Goal: Check status: Check status

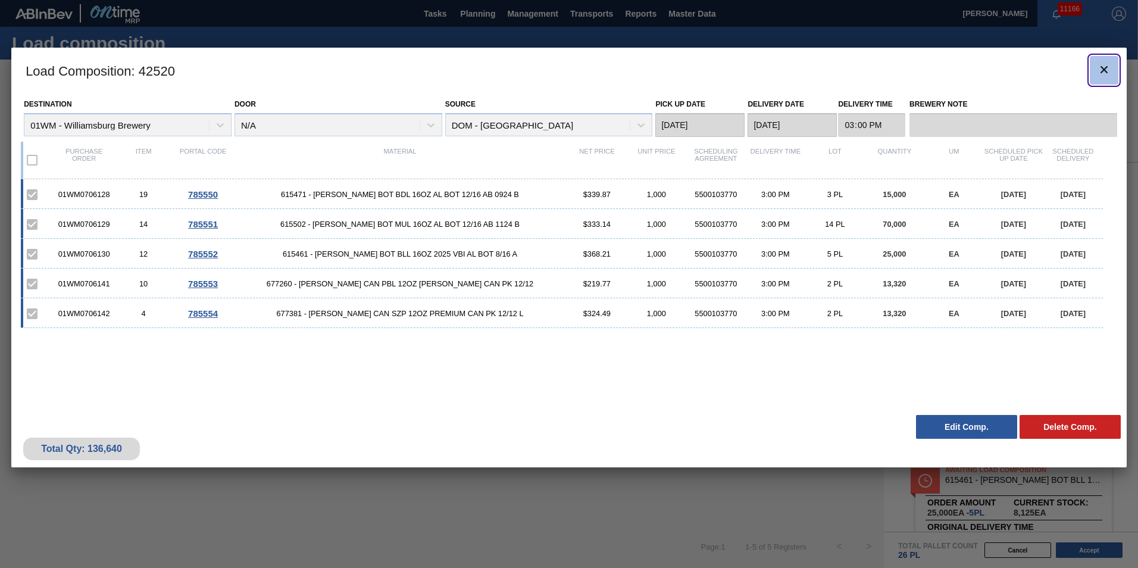
click at [1098, 66] on icon "botão de ícone" at bounding box center [1104, 69] width 14 height 14
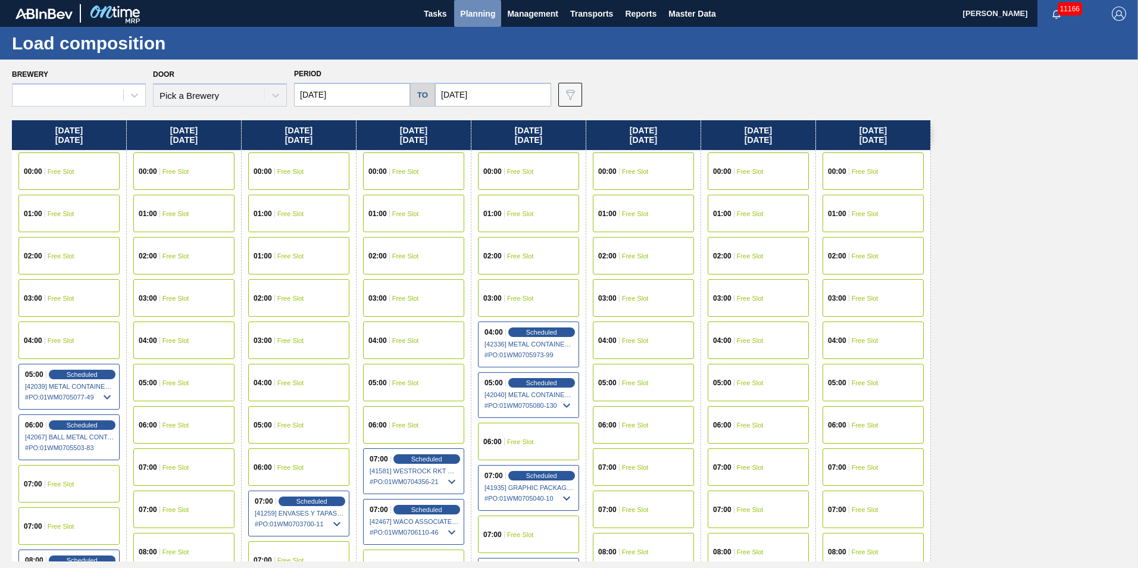
click at [484, 20] on span "Planning" at bounding box center [477, 14] width 35 height 14
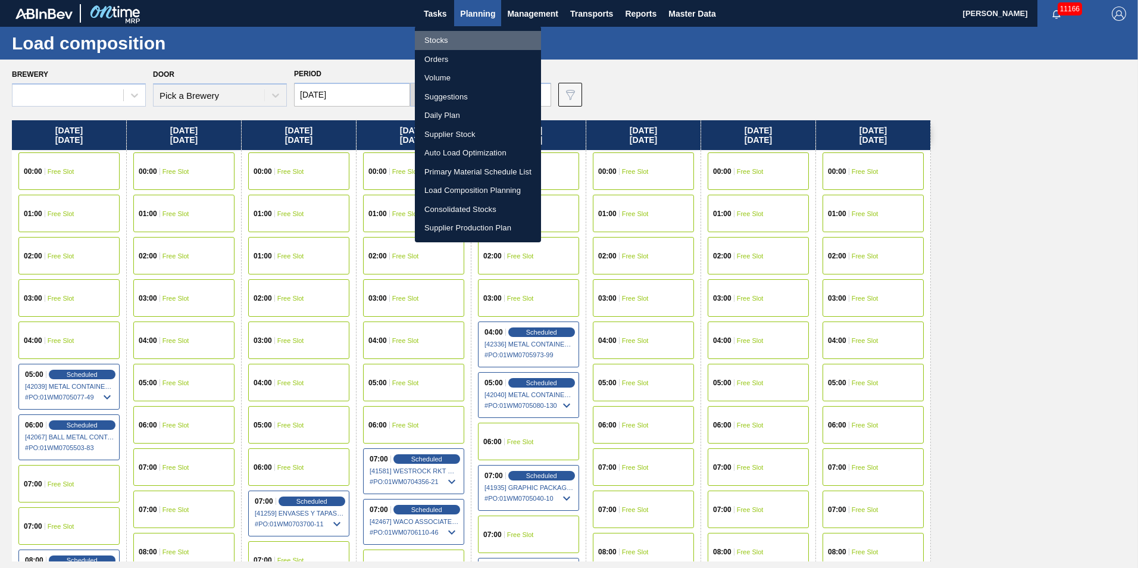
click at [443, 39] on li "Stocks" at bounding box center [478, 40] width 126 height 19
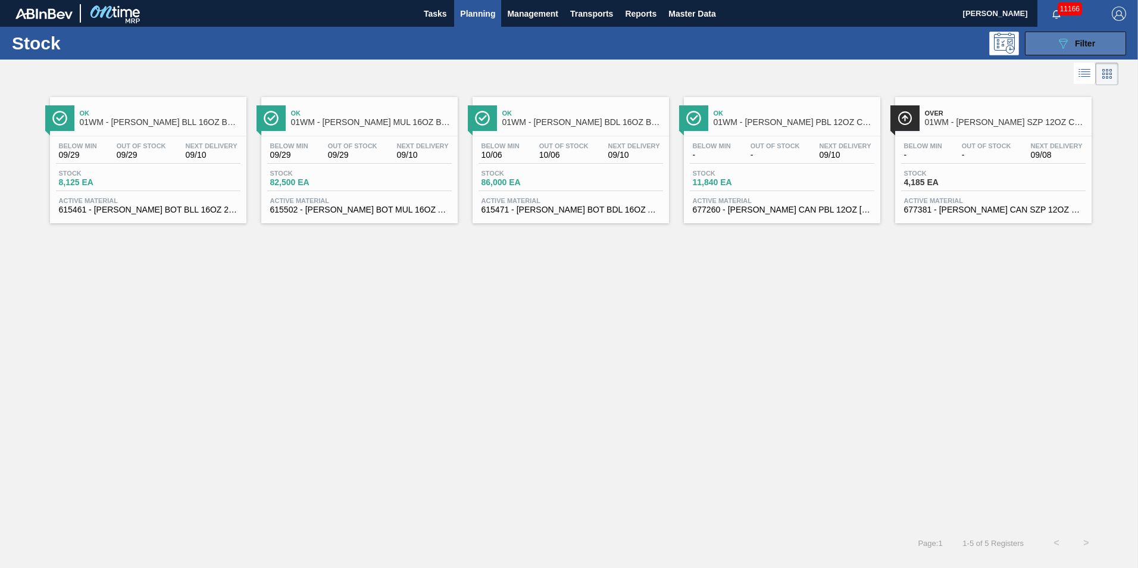
click at [1072, 42] on div "089F7B8B-B2A5-4AFE-B5C0-19BA573D28AC Filter" at bounding box center [1075, 43] width 39 height 14
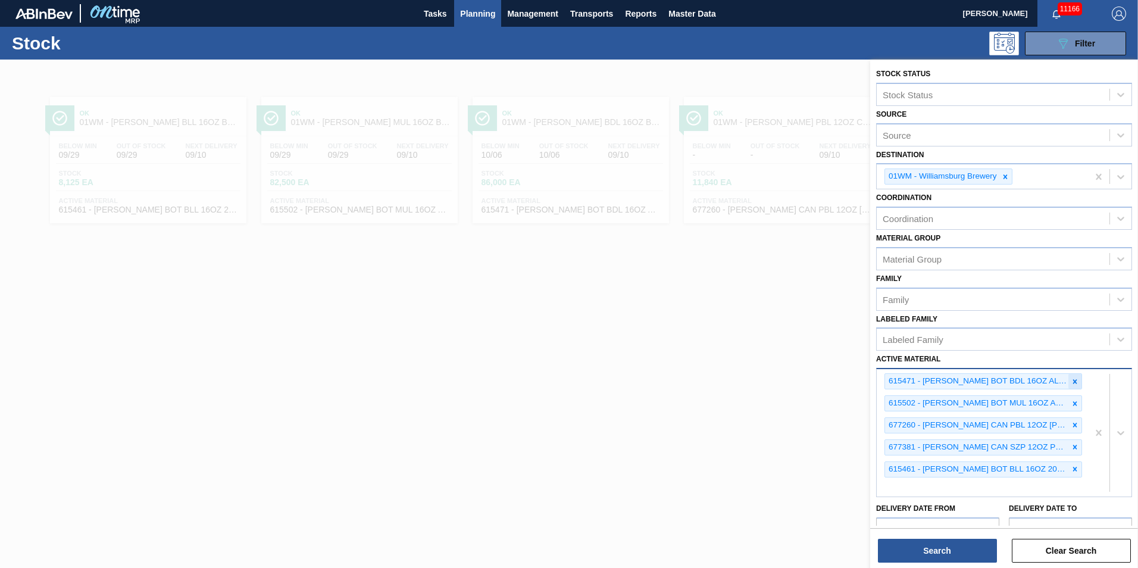
click at [1074, 383] on icon at bounding box center [1075, 381] width 4 height 4
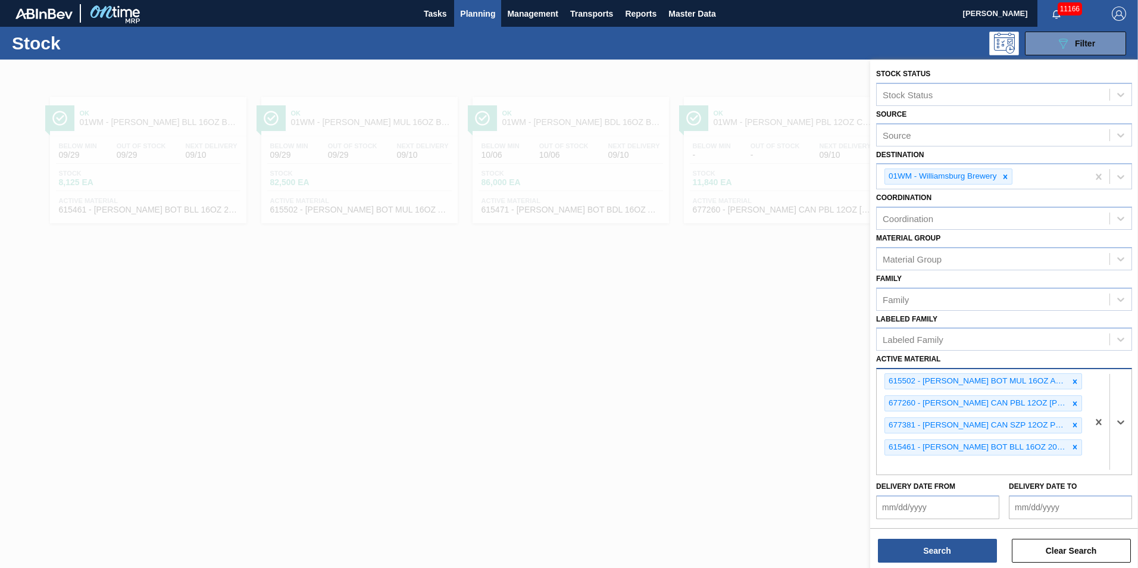
click at [1074, 383] on icon at bounding box center [1075, 381] width 4 height 4
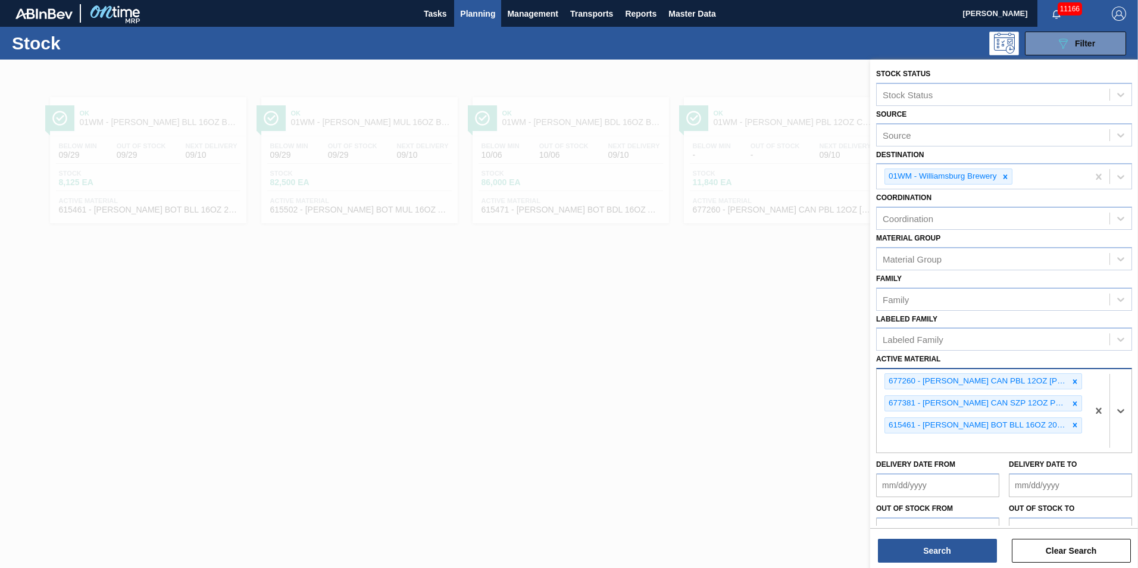
click at [1074, 383] on icon at bounding box center [1075, 381] width 4 height 4
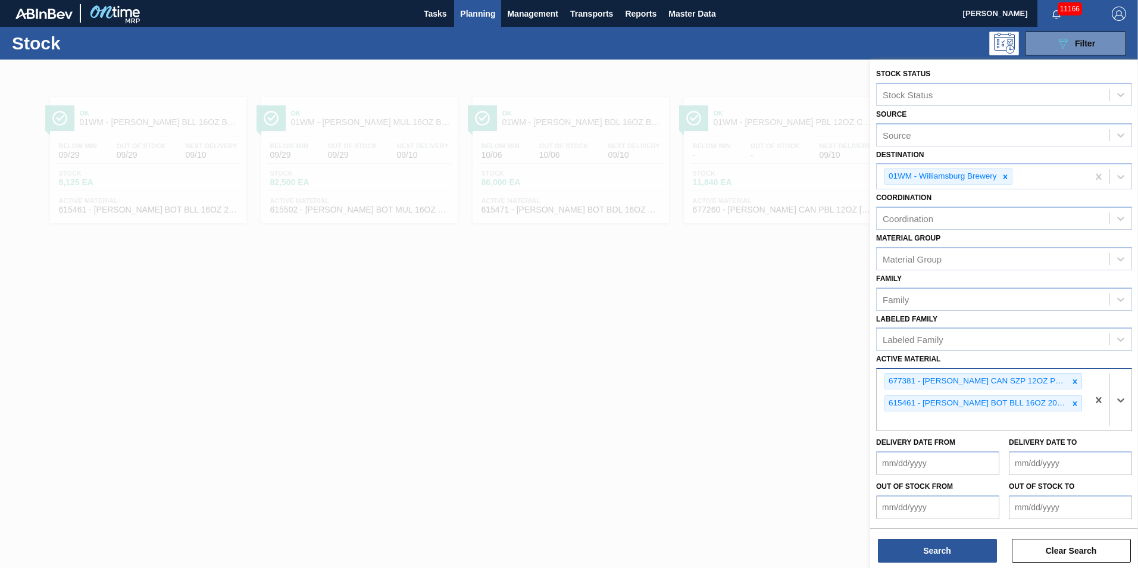
click at [1074, 383] on icon at bounding box center [1075, 381] width 4 height 4
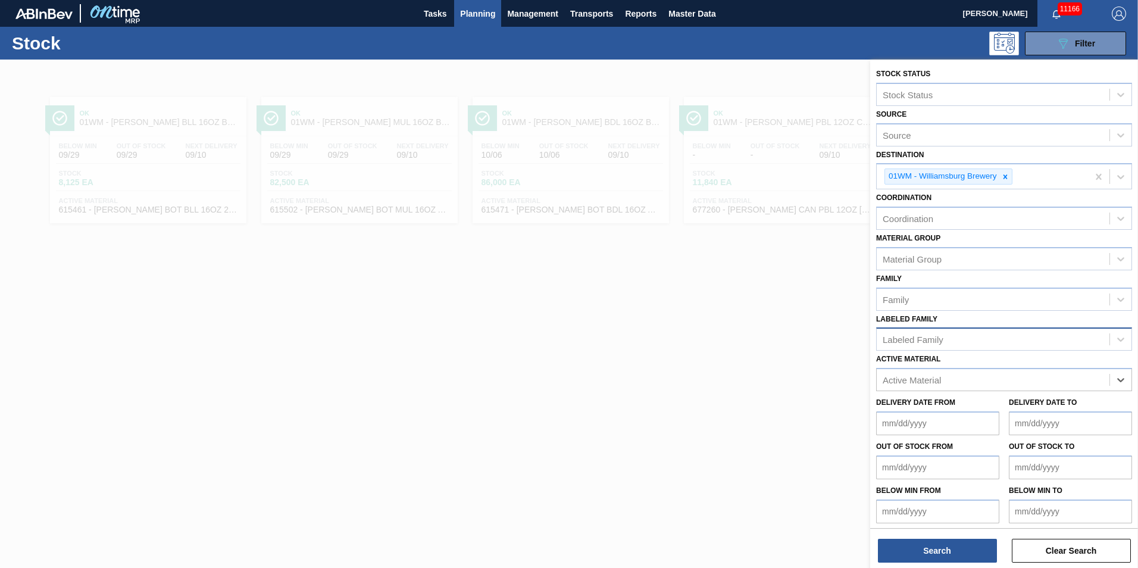
click at [915, 340] on div "Labeled Family" at bounding box center [913, 339] width 61 height 10
click at [874, 277] on div "Stock Status Stock Status Source Source Destination 01WM - [GEOGRAPHIC_DATA] Br…" at bounding box center [1004, 295] width 268 height 470
click at [911, 383] on div "Active Material" at bounding box center [912, 380] width 58 height 10
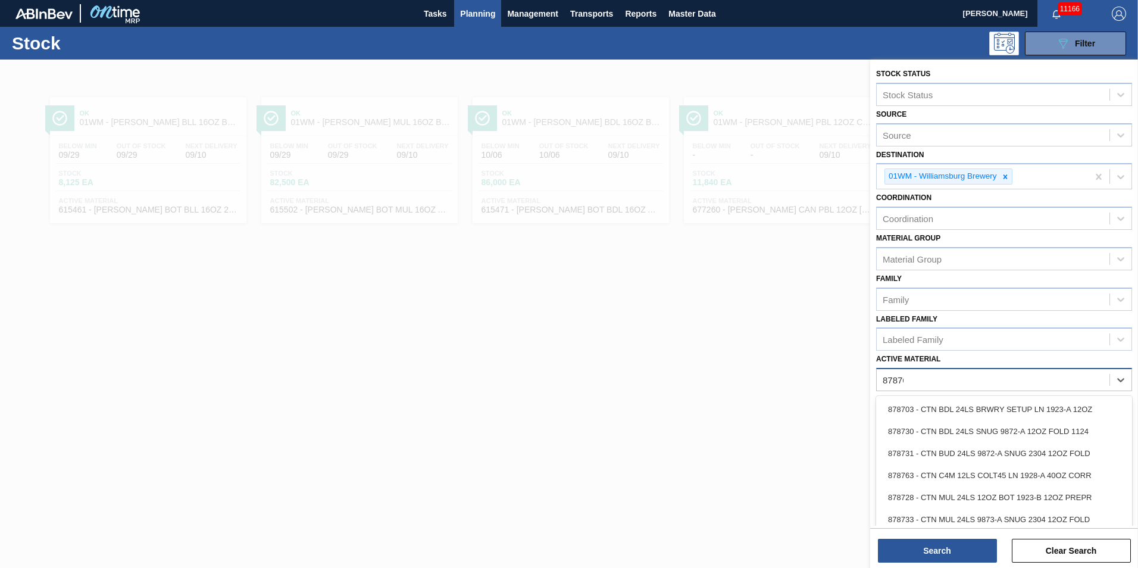
type Material "878761"
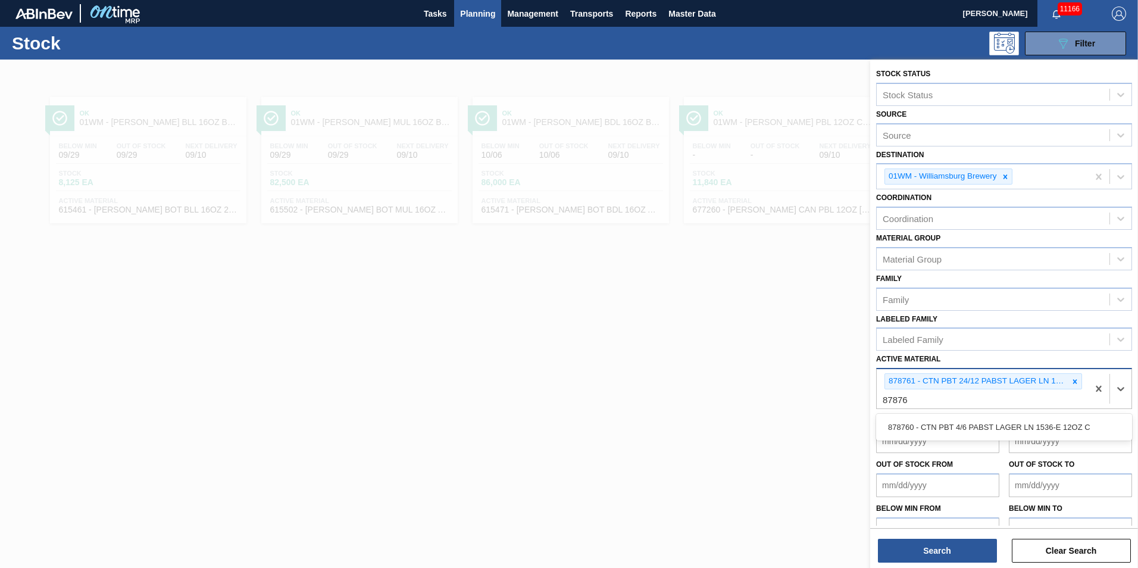
type Material "878760"
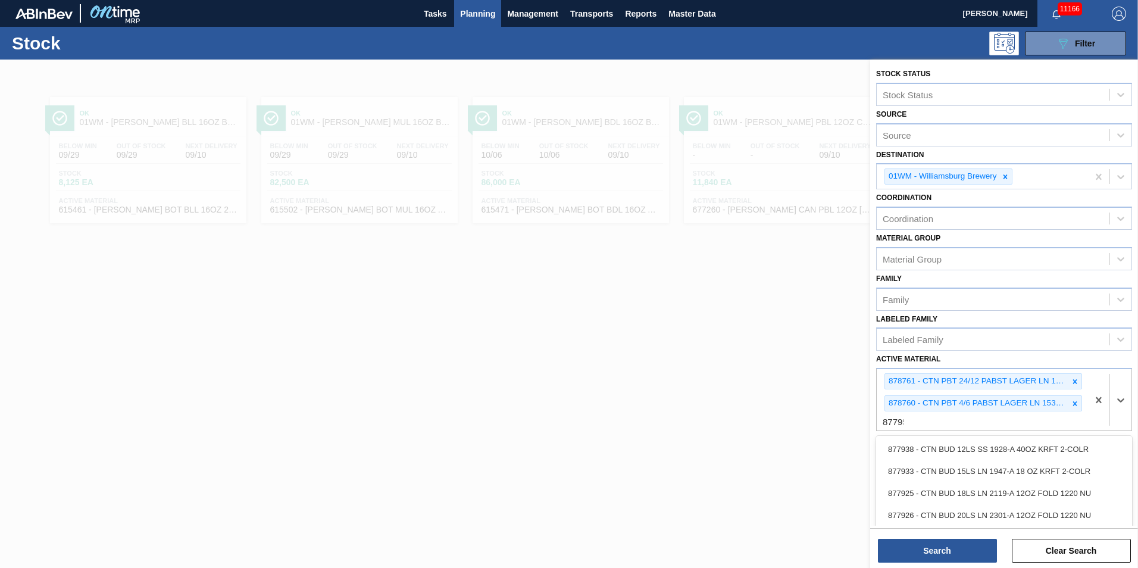
type Material "877951"
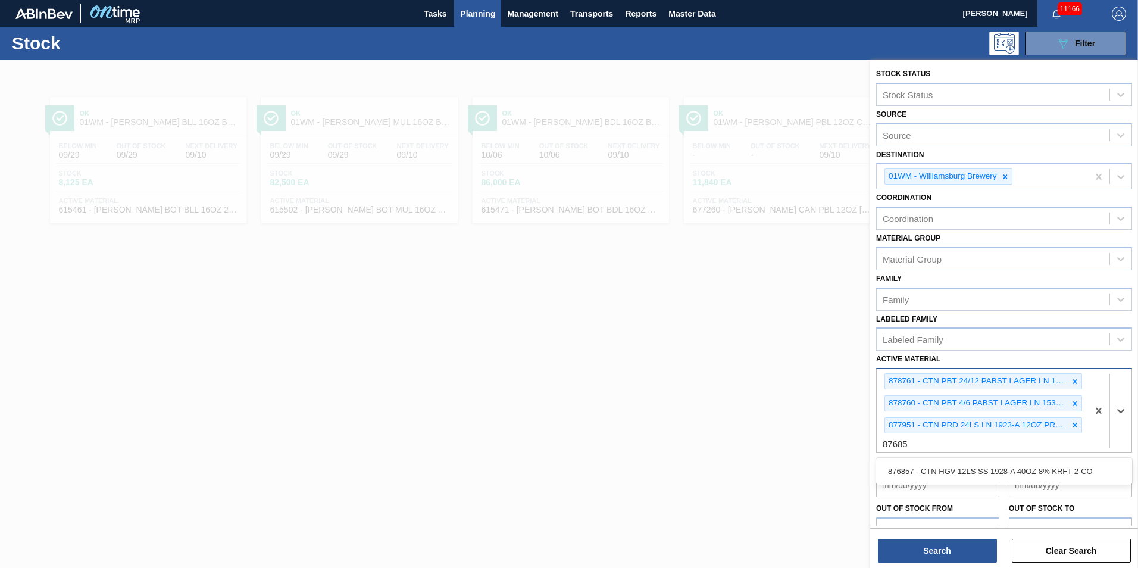
type Material "876857"
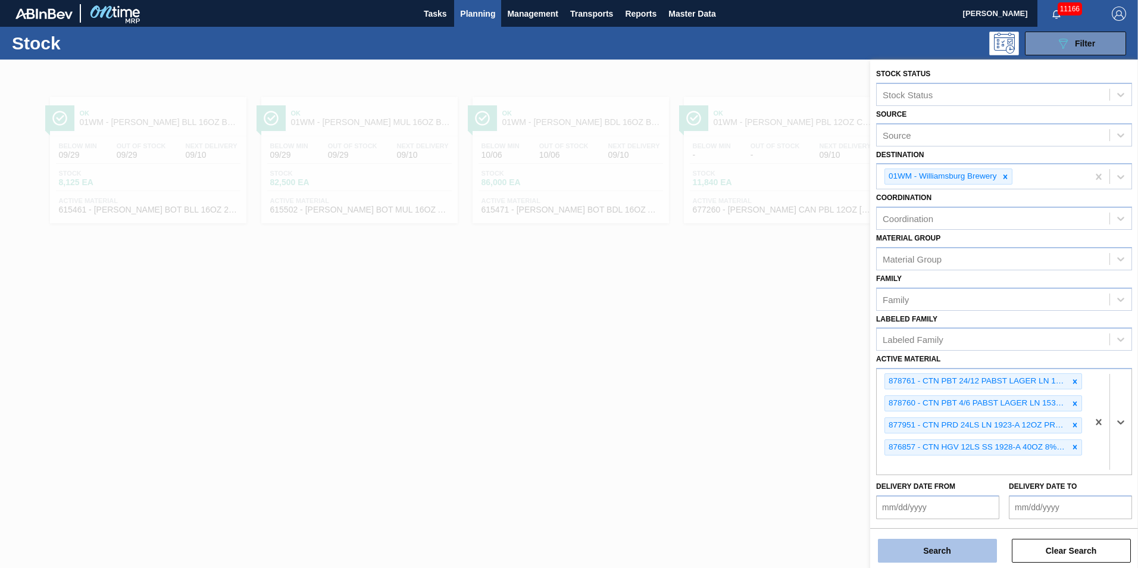
click at [969, 551] on button "Search" at bounding box center [937, 551] width 119 height 24
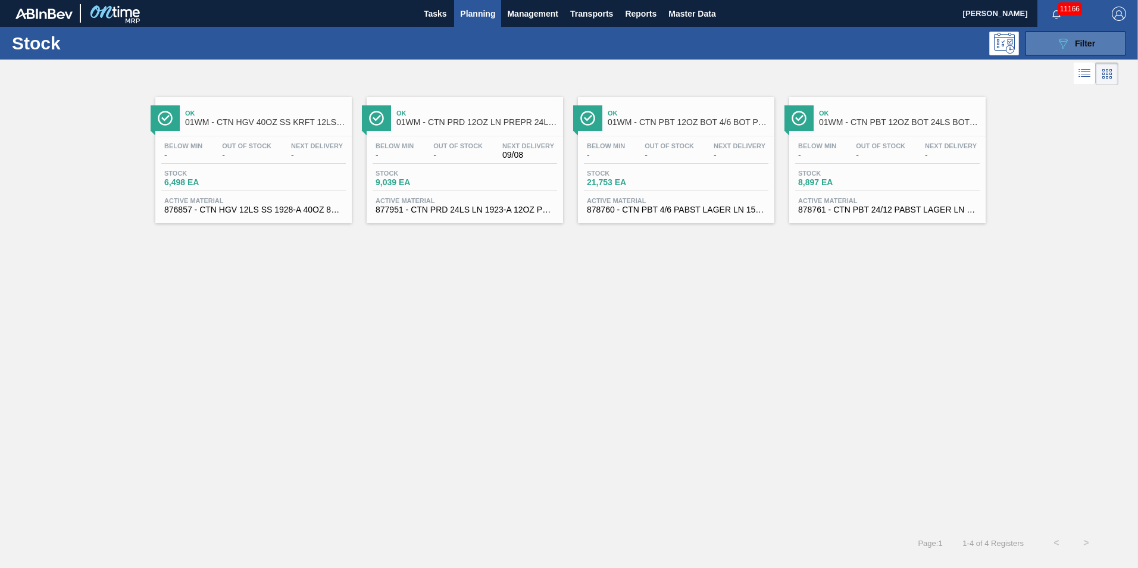
click at [1053, 41] on button "089F7B8B-B2A5-4AFE-B5C0-19BA573D28AC Filter" at bounding box center [1075, 44] width 101 height 24
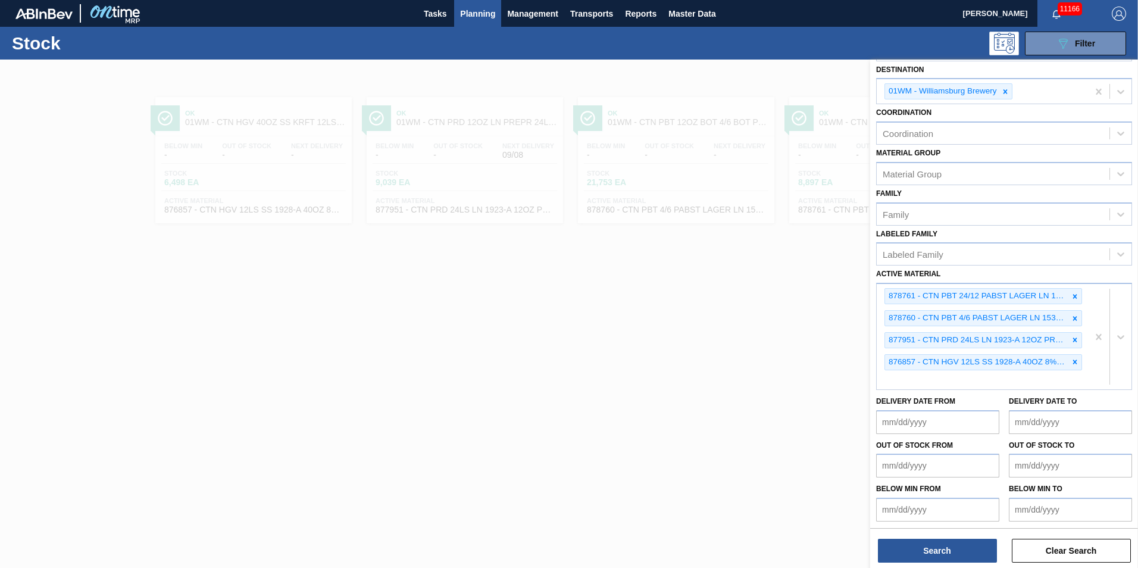
scroll to position [87, 0]
click at [956, 509] on from "Below Min from" at bounding box center [937, 508] width 123 height 24
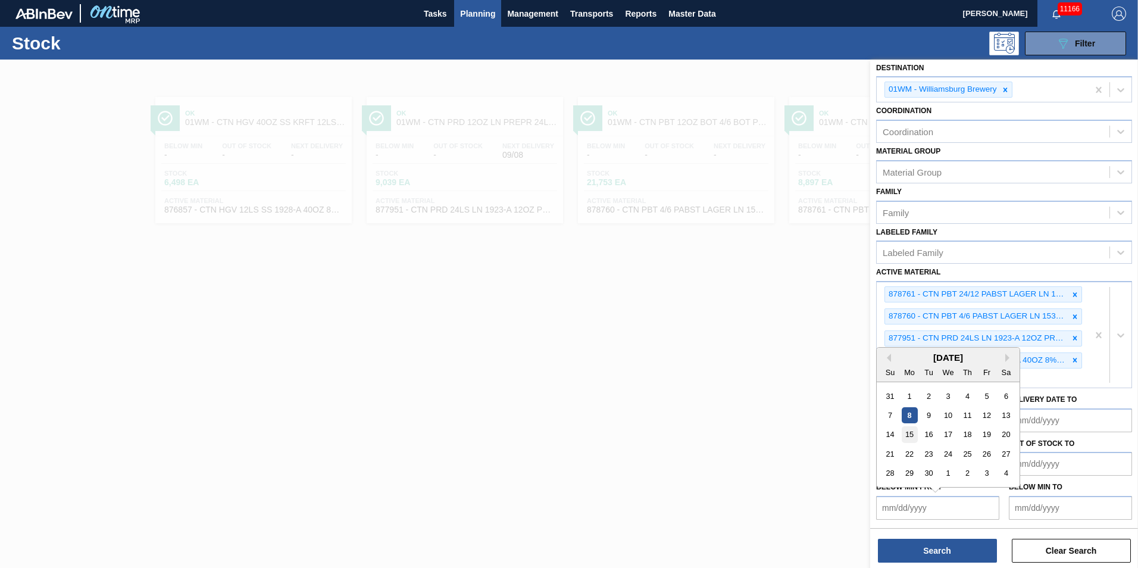
click at [910, 431] on div "15" at bounding box center [910, 435] width 16 height 16
type from "[DATE]"
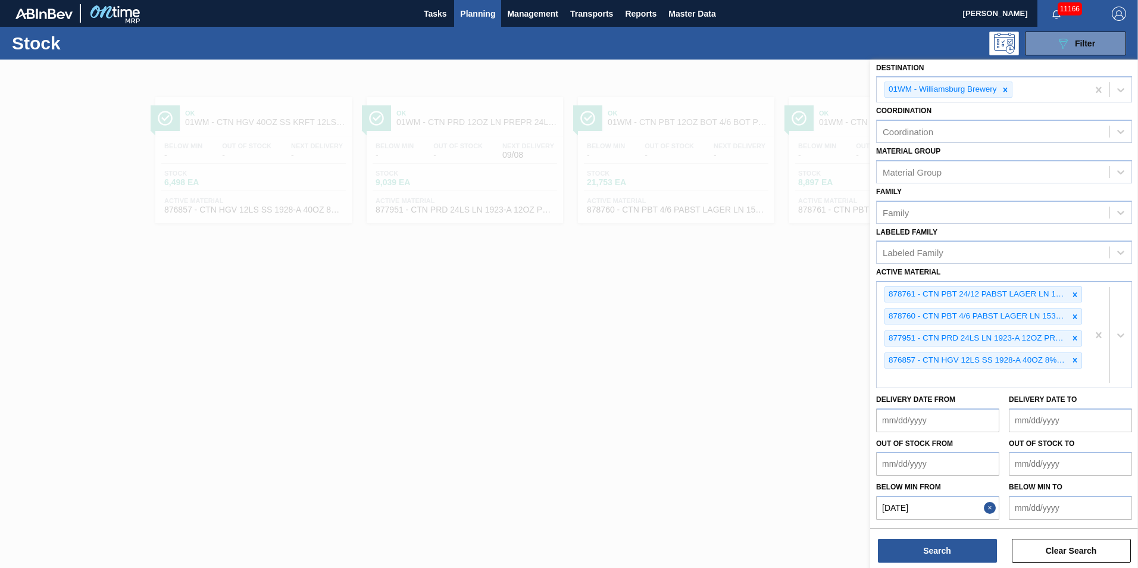
click at [1052, 514] on to "Below Min to" at bounding box center [1070, 508] width 123 height 24
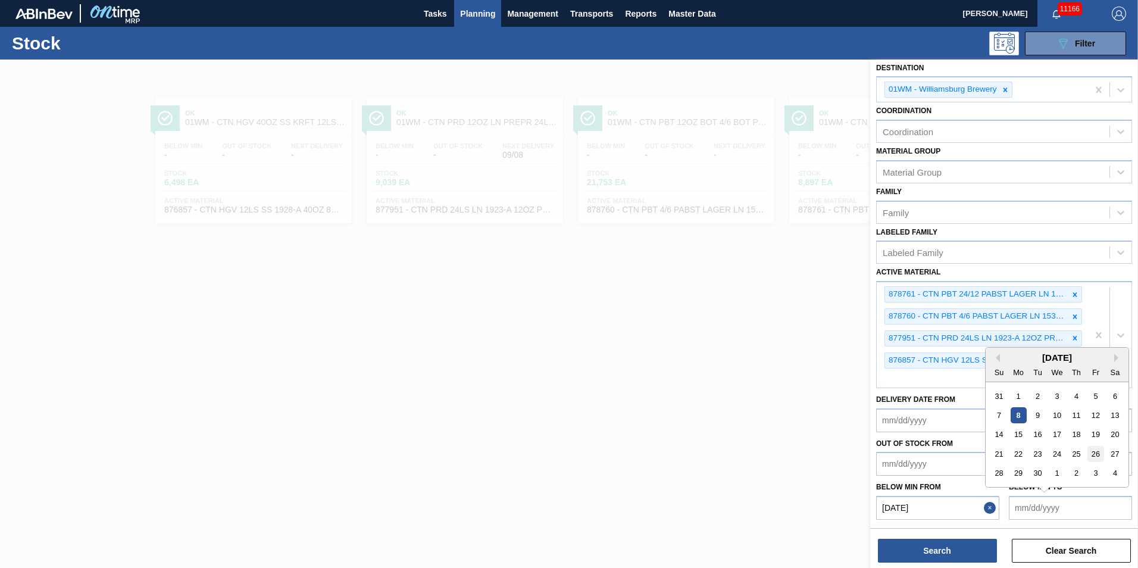
click at [1095, 458] on div "26" at bounding box center [1095, 454] width 16 height 16
type to "[DATE]"
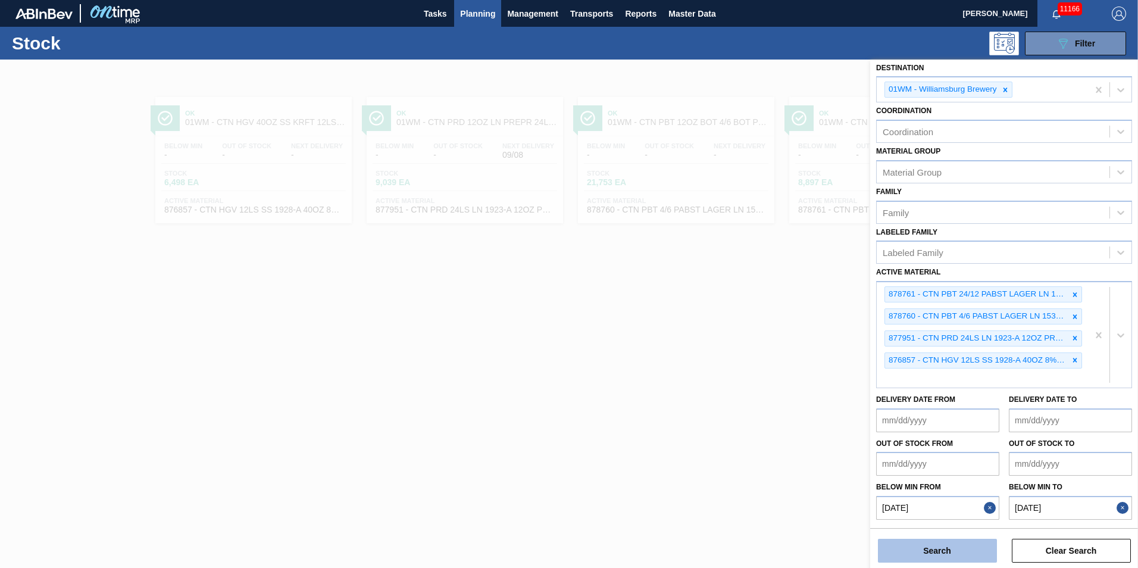
click at [976, 551] on button "Search" at bounding box center [937, 551] width 119 height 24
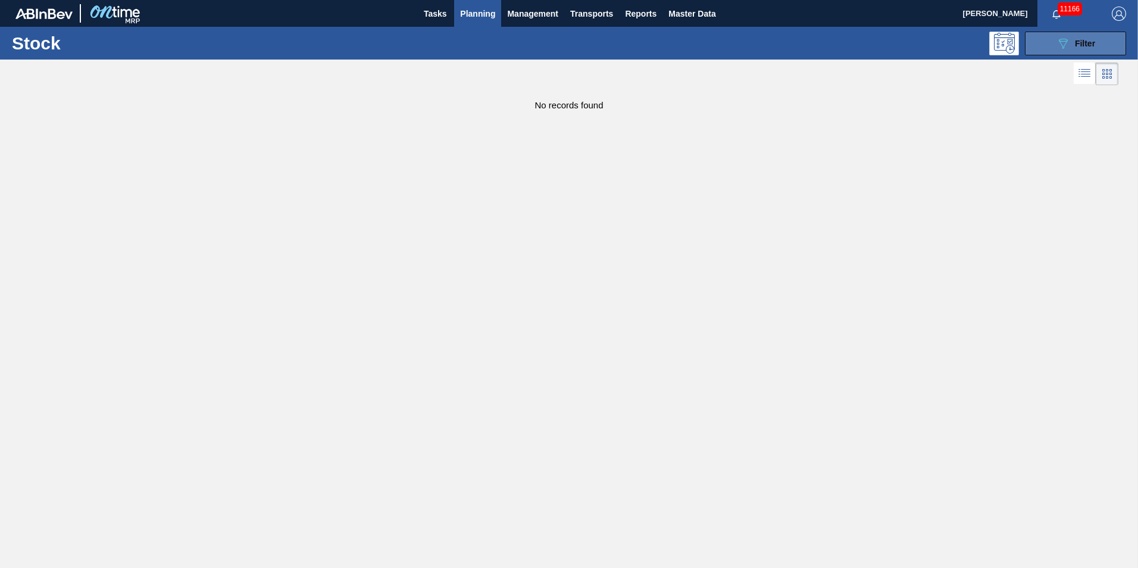
click at [1065, 46] on icon "089F7B8B-B2A5-4AFE-B5C0-19BA573D28AC" at bounding box center [1063, 43] width 14 height 14
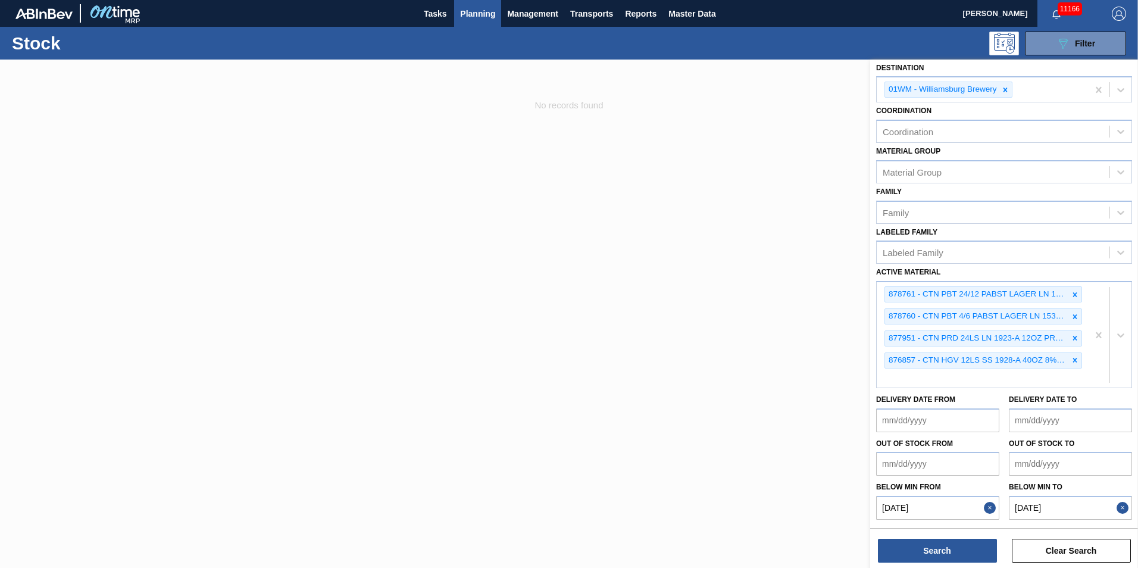
click at [993, 509] on button "Close" at bounding box center [991, 508] width 15 height 24
click at [1117, 505] on button "Close" at bounding box center [1124, 508] width 15 height 24
click at [968, 545] on button "Search" at bounding box center [937, 551] width 119 height 24
